Goal: Task Accomplishment & Management: Use online tool/utility

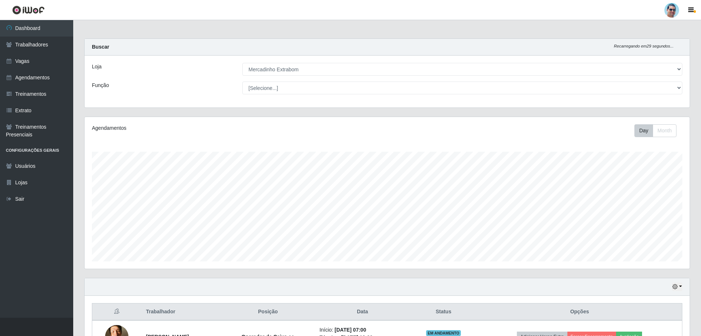
select select "175"
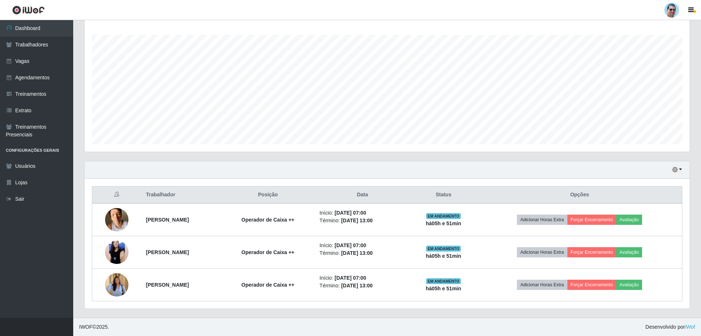
scroll to position [152, 605]
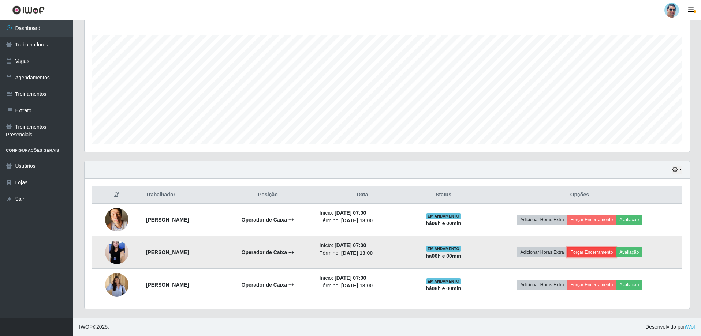
click at [610, 253] on button "Forçar Encerramento" at bounding box center [591, 252] width 49 height 10
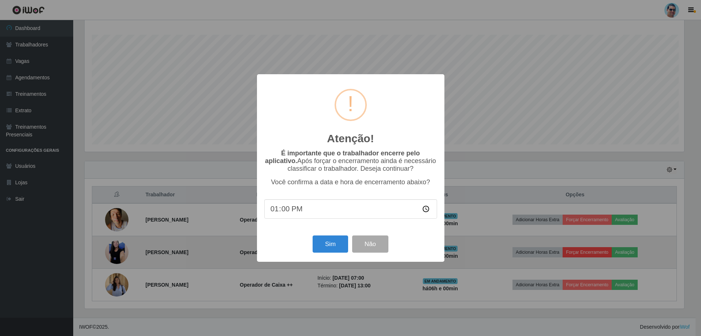
scroll to position [152, 601]
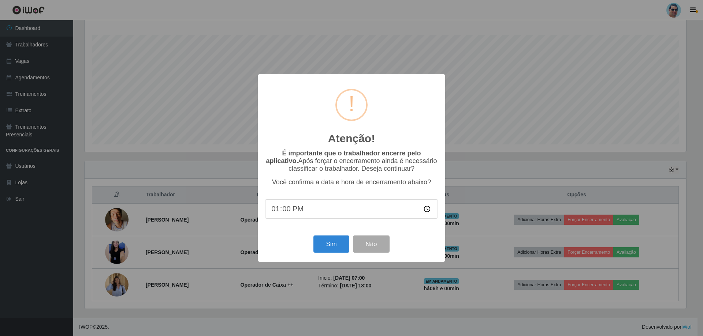
click at [277, 212] on input "13:00" at bounding box center [351, 209] width 173 height 19
type input "12:50"
click at [340, 247] on button "Sim" at bounding box center [331, 244] width 36 height 17
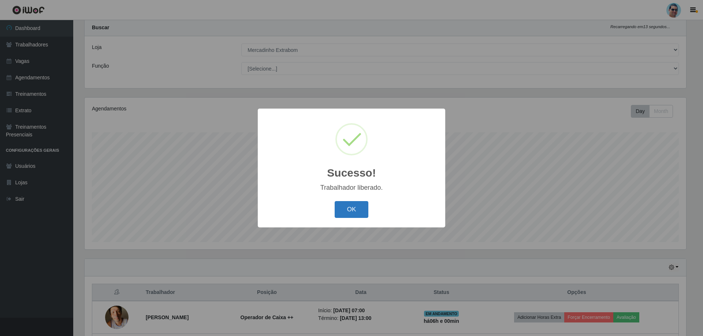
click at [356, 210] on button "OK" at bounding box center [352, 209] width 34 height 17
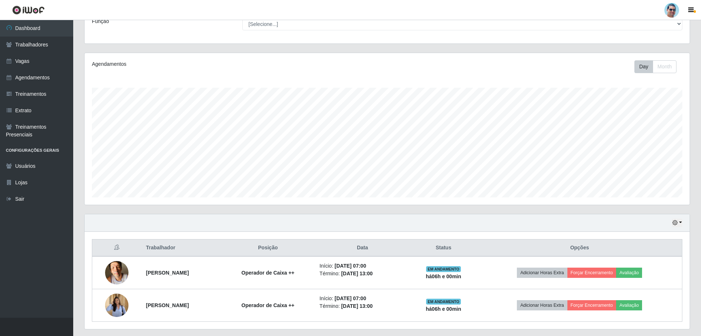
scroll to position [85, 0]
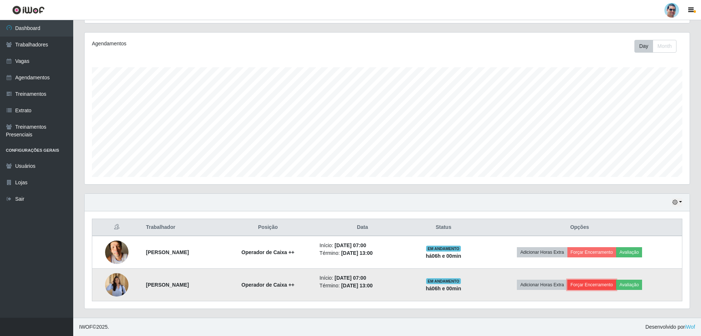
click at [611, 286] on button "Forçar Encerramento" at bounding box center [591, 285] width 49 height 10
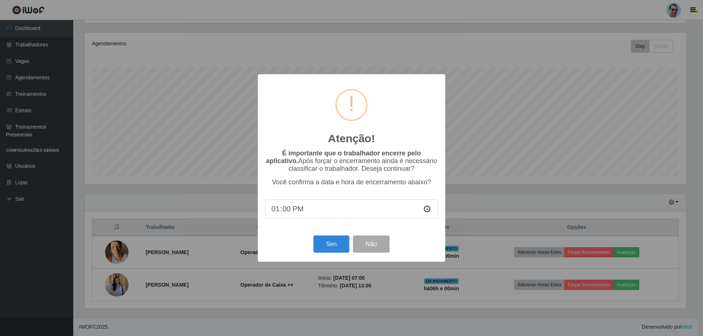
click at [278, 212] on input "13:00" at bounding box center [351, 209] width 173 height 19
type input "12:46"
click at [318, 242] on button "Sim" at bounding box center [331, 244] width 36 height 17
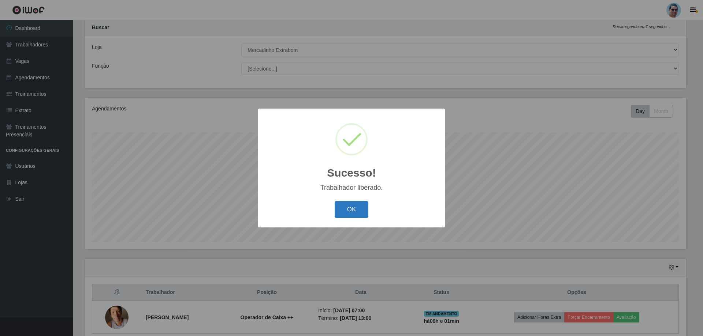
click at [346, 213] on button "OK" at bounding box center [352, 209] width 34 height 17
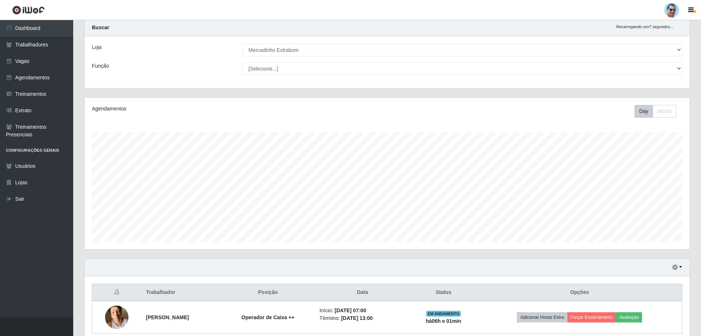
scroll to position [52, 0]
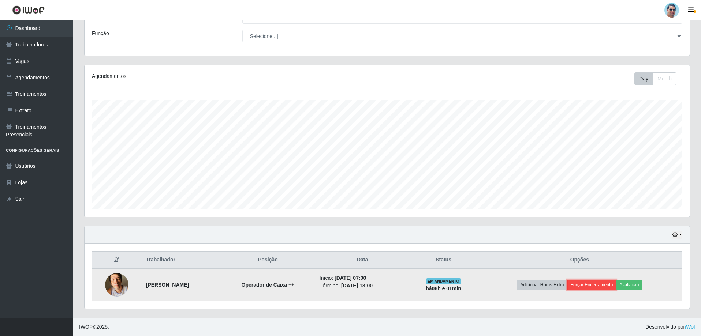
click at [617, 288] on button "Forçar Encerramento" at bounding box center [591, 285] width 49 height 10
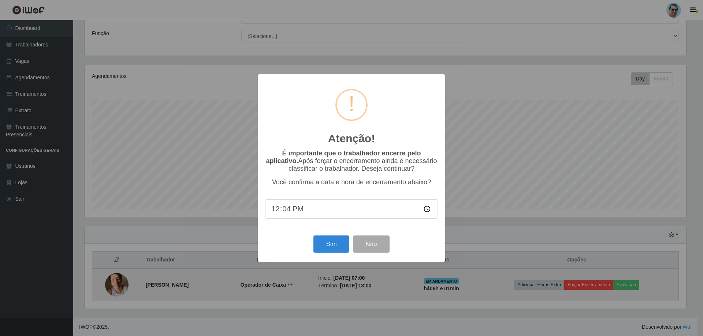
type input "12:41"
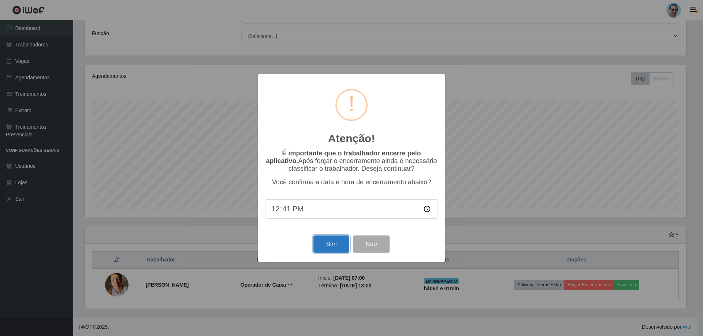
click at [325, 252] on button "Sim" at bounding box center [331, 244] width 36 height 17
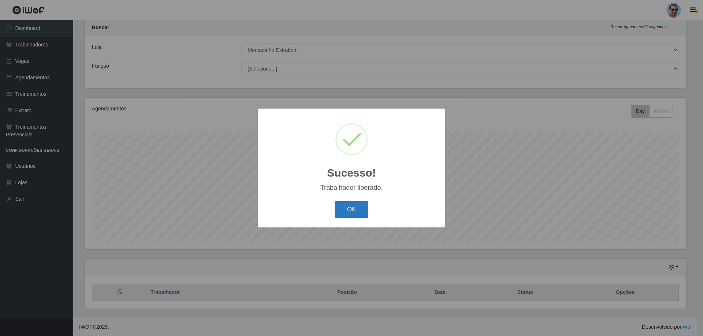
click at [351, 207] on button "OK" at bounding box center [352, 209] width 34 height 17
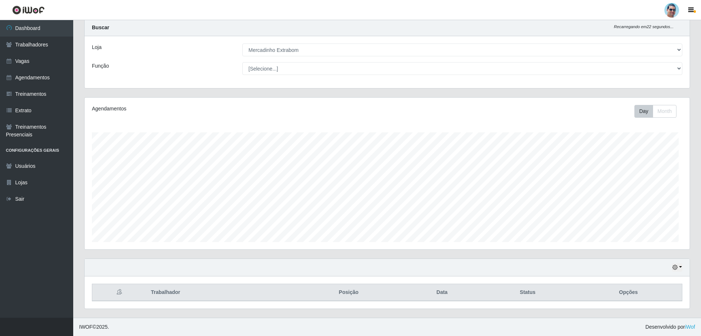
scroll to position [152, 605]
